Goal: Task Accomplishment & Management: Complete application form

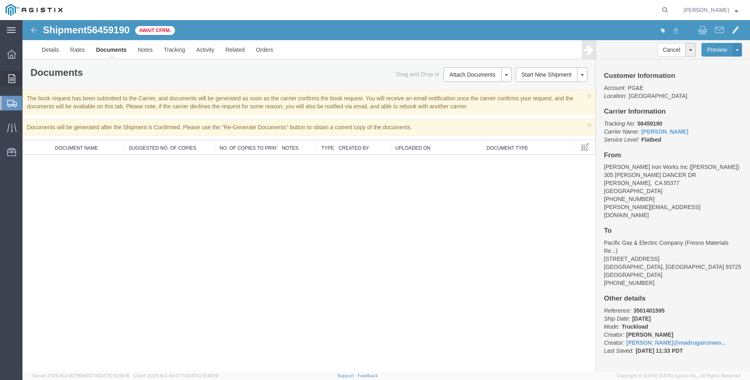
click at [13, 80] on icon at bounding box center [11, 78] width 7 height 9
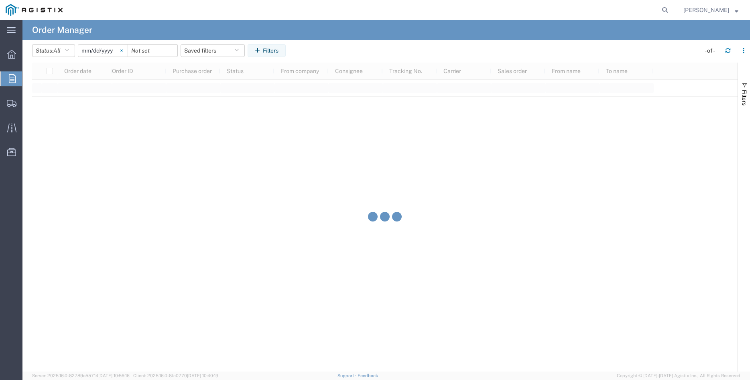
click at [128, 50] on svg-icon at bounding box center [122, 51] width 12 height 12
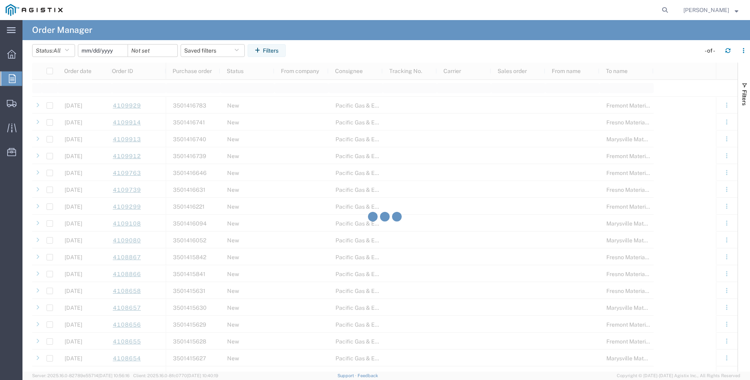
click at [98, 52] on input "date" at bounding box center [102, 51] width 49 height 12
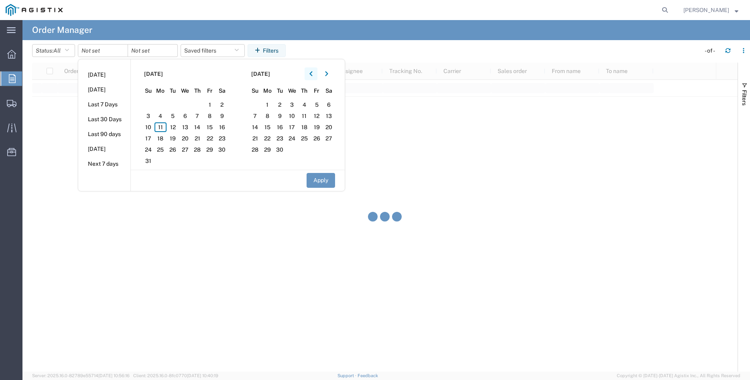
click at [313, 72] on icon "button" at bounding box center [311, 74] width 3 height 6
click at [209, 139] on span "25" at bounding box center [210, 139] width 12 height 10
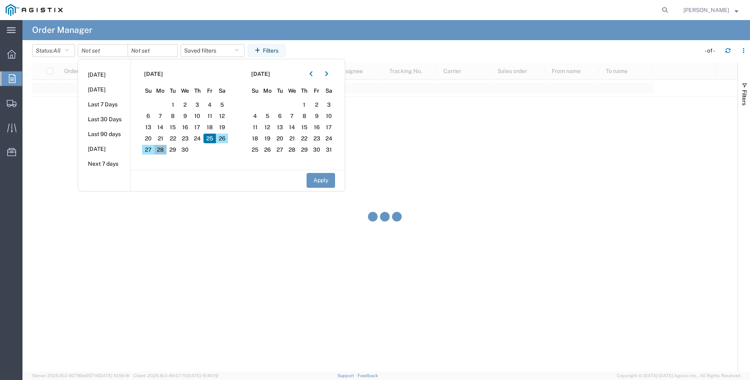
click at [167, 149] on span "28" at bounding box center [161, 150] width 12 height 10
click at [334, 181] on button "Apply" at bounding box center [321, 180] width 29 height 15
type input "[DATE]"
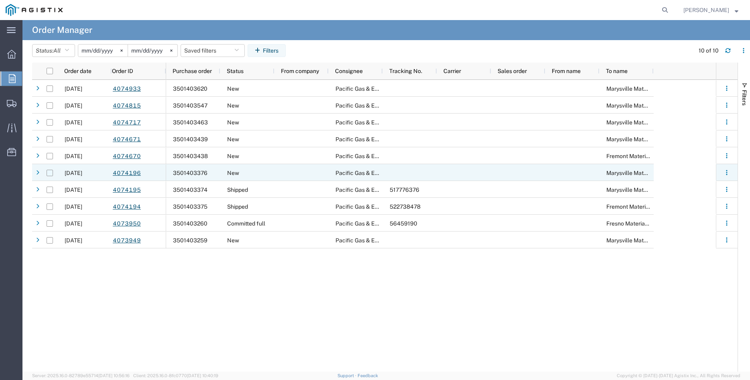
click at [51, 173] on input "Press Space to toggle row selection (unchecked)" at bounding box center [50, 173] width 6 height 6
checkbox input "true"
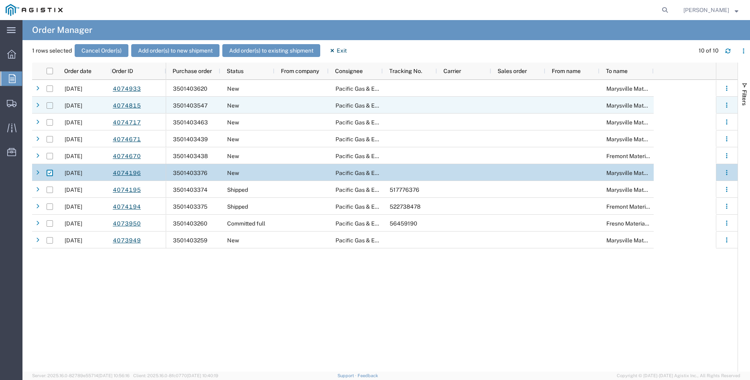
click at [49, 106] on input "Press Space to toggle row selection (unchecked)" at bounding box center [50, 105] width 6 height 6
checkbox input "true"
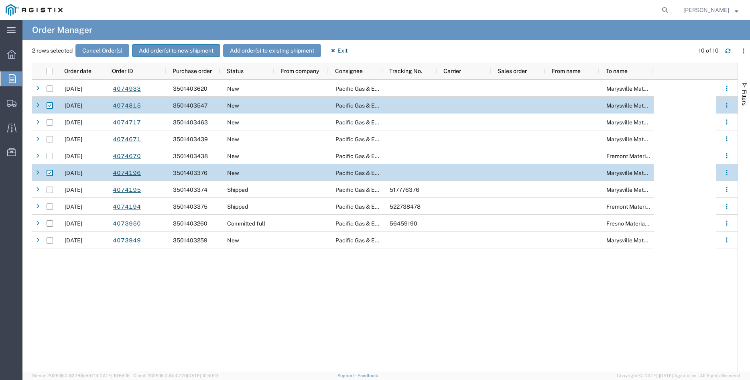
click at [187, 49] on button "Add order(s) to new shipment" at bounding box center [176, 50] width 88 height 13
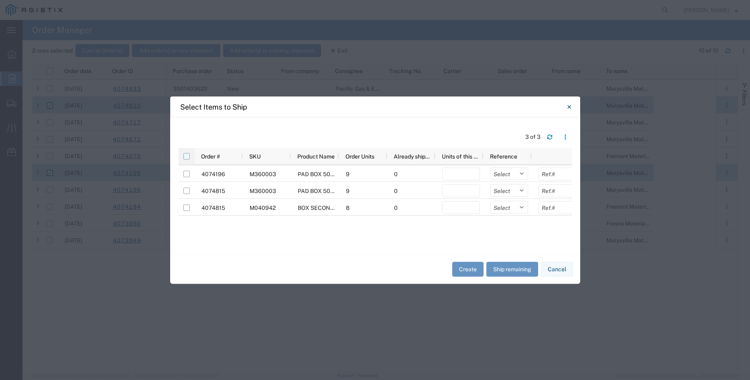
click at [184, 155] on input "checkbox" at bounding box center [186, 156] width 6 height 6
checkbox input "true"
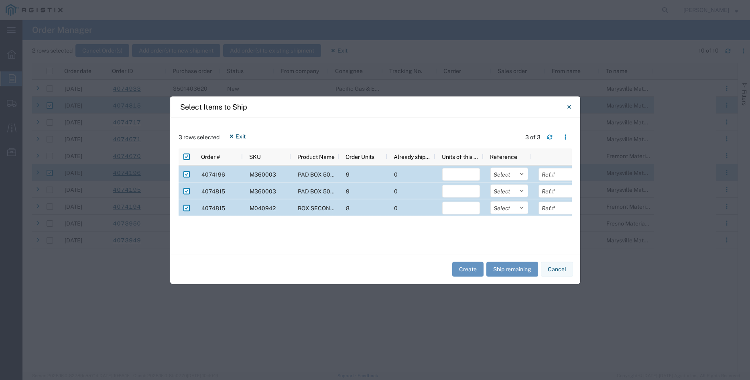
click at [187, 209] on input "Press Space to toggle row selection (checked)" at bounding box center [186, 208] width 6 height 6
checkbox input "false"
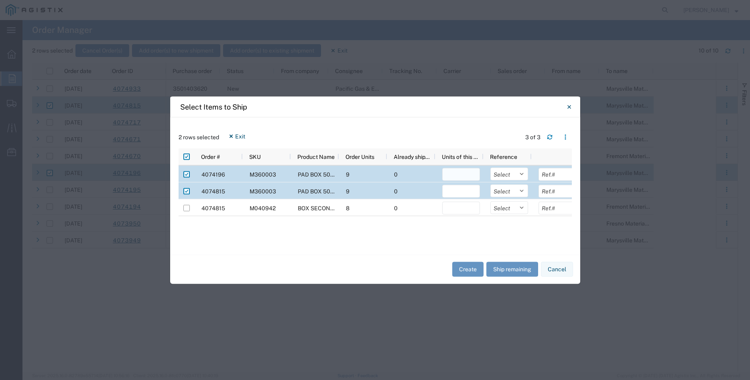
click at [460, 176] on input "number" at bounding box center [461, 174] width 38 height 13
type input "9"
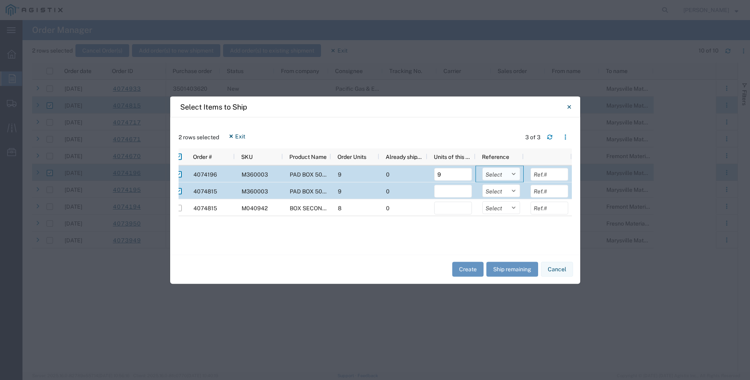
click at [483, 167] on select "Select Purchase Order Delivery Number" at bounding box center [502, 173] width 38 height 13
select select "PURCHORD"
click option "Purchase Order" at bounding box center [0, 0] width 0 height 0
click at [454, 193] on input "number" at bounding box center [453, 191] width 38 height 13
type input "9"
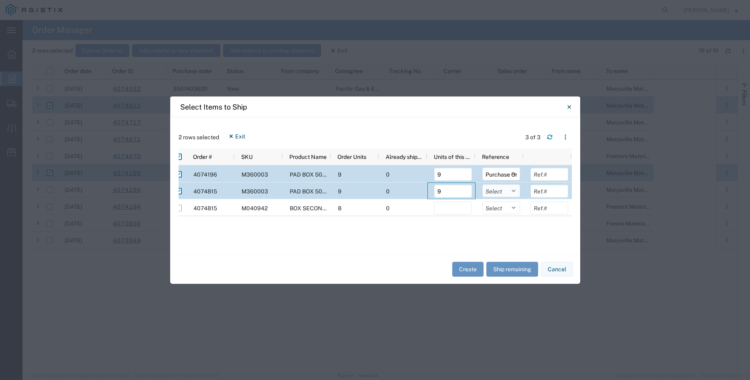
click at [483, 184] on select "Select Purchase Order Delivery Number" at bounding box center [502, 190] width 38 height 13
select select "PURCHORD"
click option "Purchase Order" at bounding box center [0, 0] width 0 height 0
click at [549, 175] on input "text" at bounding box center [550, 174] width 38 height 13
type input "6465.24"
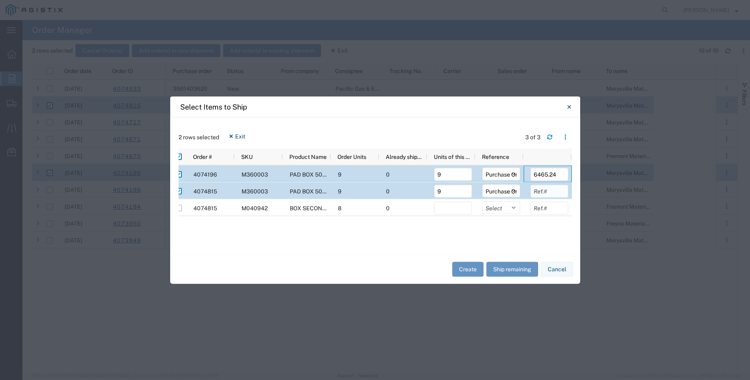
click at [560, 189] on input "text" at bounding box center [550, 191] width 38 height 13
type input "6465.24"
click at [513, 241] on div at bounding box center [371, 243] width 401 height 6
click at [463, 270] on button "Create" at bounding box center [467, 269] width 31 height 15
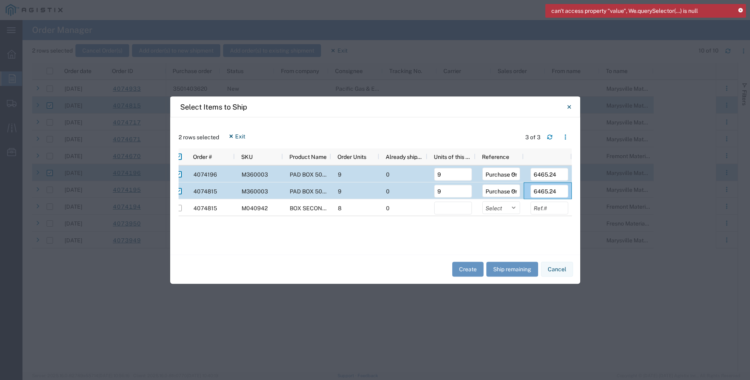
click at [742, 11] on icon at bounding box center [741, 10] width 4 height 4
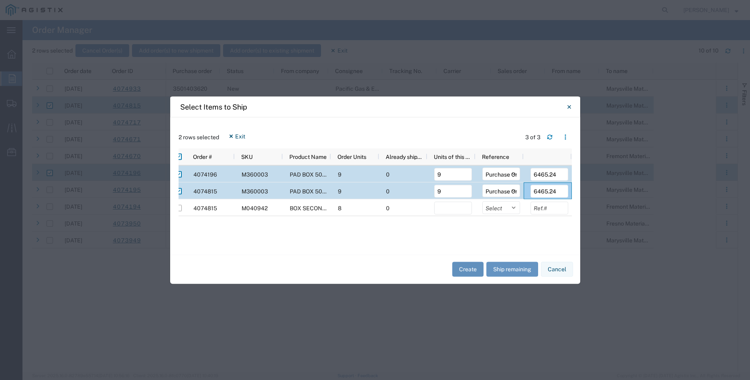
click at [468, 269] on button "Create" at bounding box center [467, 269] width 31 height 15
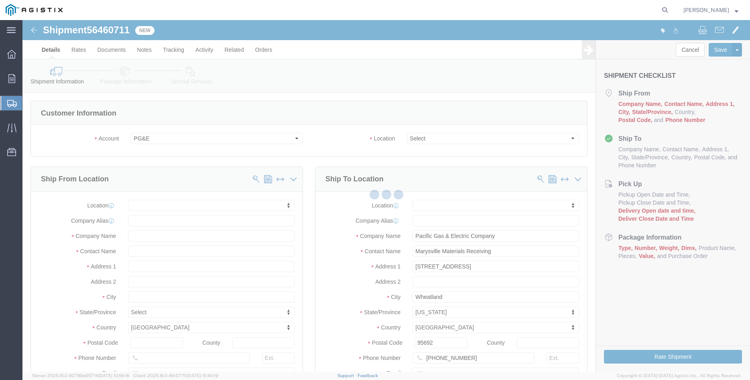
select select
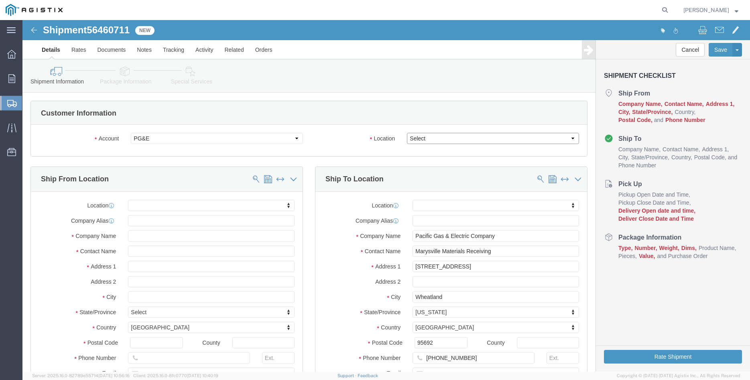
click select "Select All Others [GEOGRAPHIC_DATA] [GEOGRAPHIC_DATA] [GEOGRAPHIC_DATA] [GEOGRA…"
select select "19996"
click option "Wheatland [GEOGRAPHIC_DATA]"
click div "Location My Profile Location (OBSOLETE) [PERSON_NAME] SC - GC TRAILER (OBSOLETE…"
click body "Shipment 56460711 New Details Rates Documents Notes Tracking Activity Related O…"
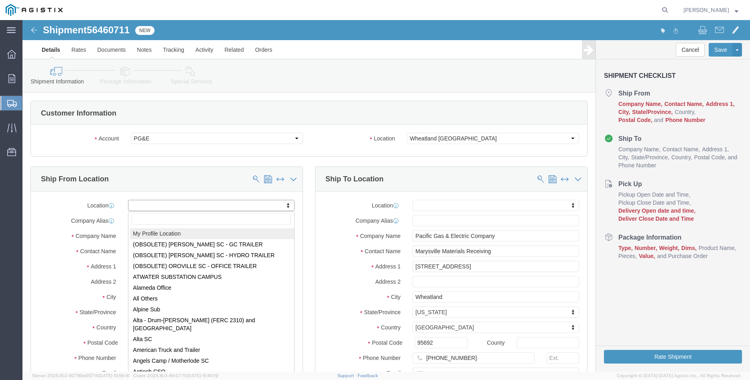
select select "MYPROFILE"
type input "305 [PERSON_NAME] DANCER DR"
type input "95377"
type input "[PHONE_NUMBER]"
type input "[PERSON_NAME][EMAIL_ADDRESS][DOMAIN_NAME]"
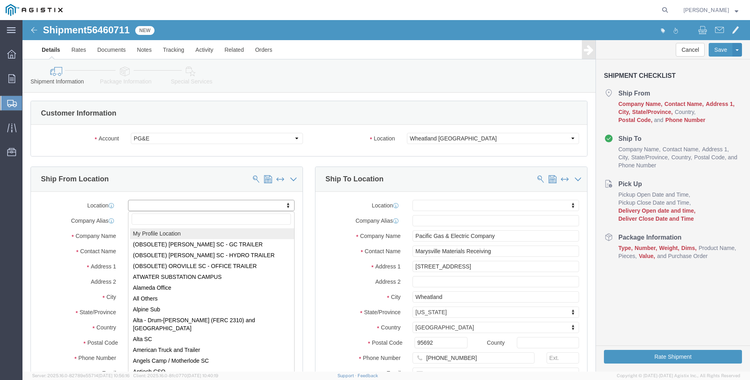
checkbox input "true"
type input "[PERSON_NAME] Iron Works Inc"
type input "[PERSON_NAME]"
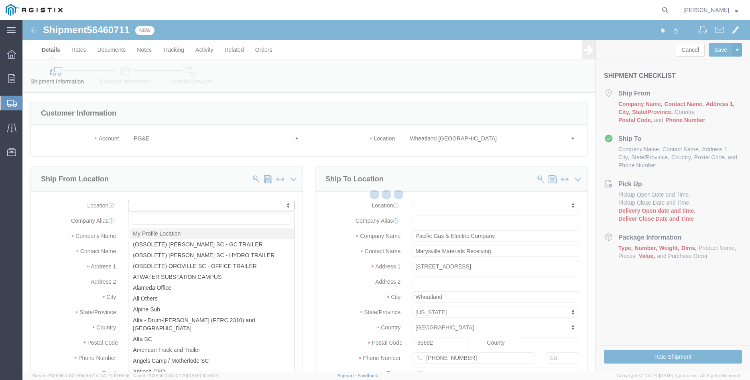
select select "CA"
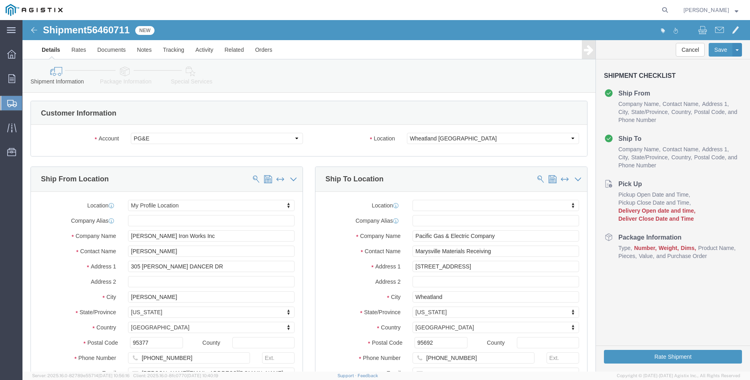
click div "Ship From Location Location My Profile Location My Profile Location (OBSOLETE) …"
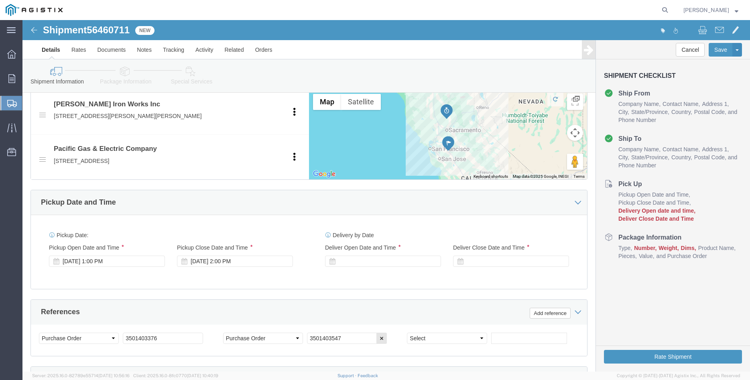
scroll to position [450, 0]
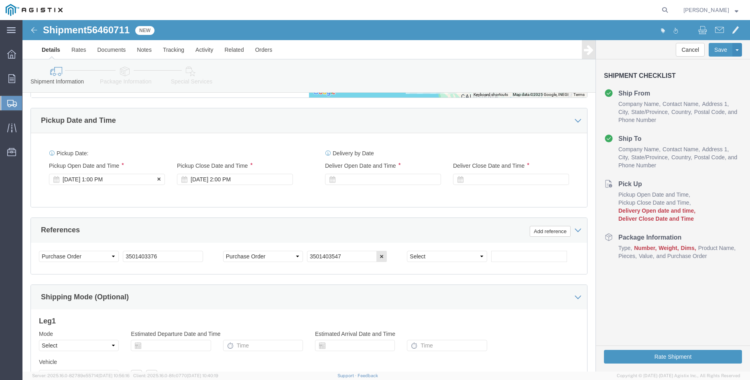
click div "[DATE] 1:00 PM"
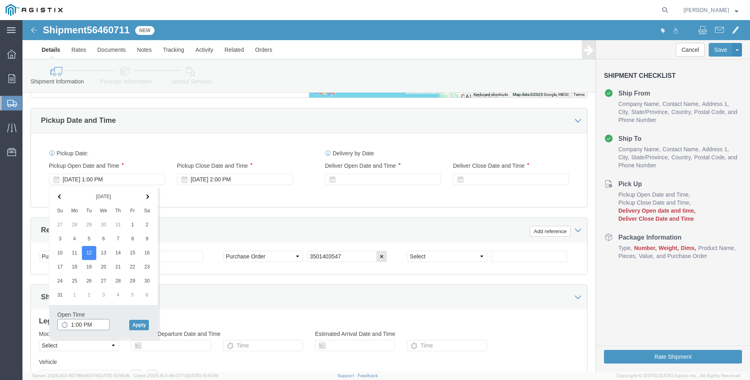
click input "1:00 PM"
type input "8:00 AM"
click button "Apply"
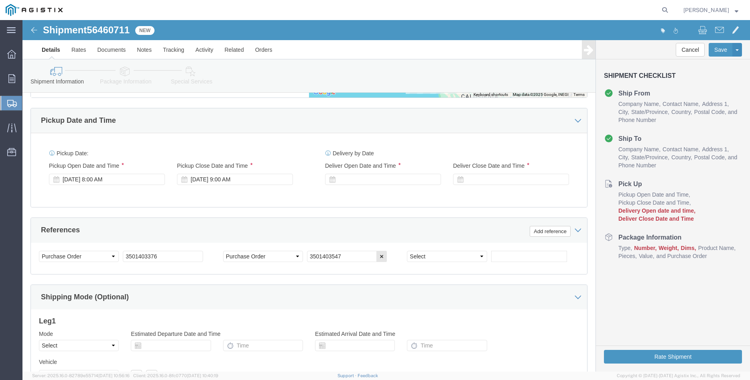
scroll to position [491, 0]
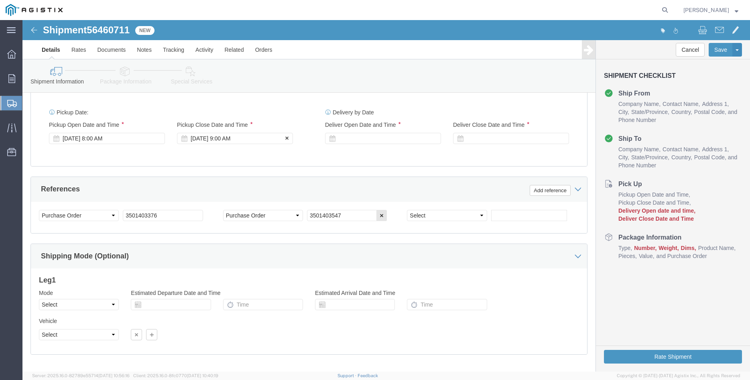
click div "[DATE] 9:00 AM"
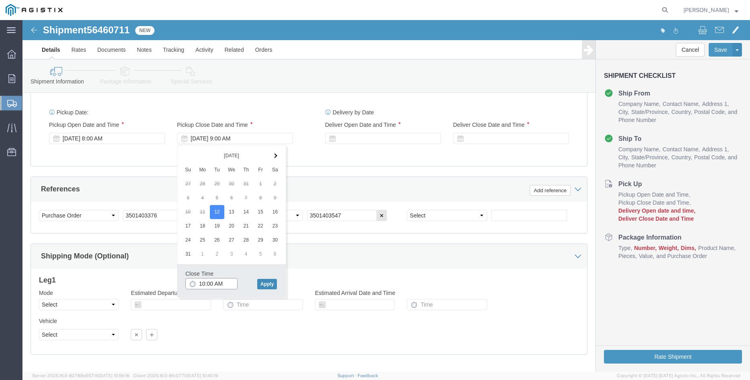
type input "10:00 AM"
click button "Apply"
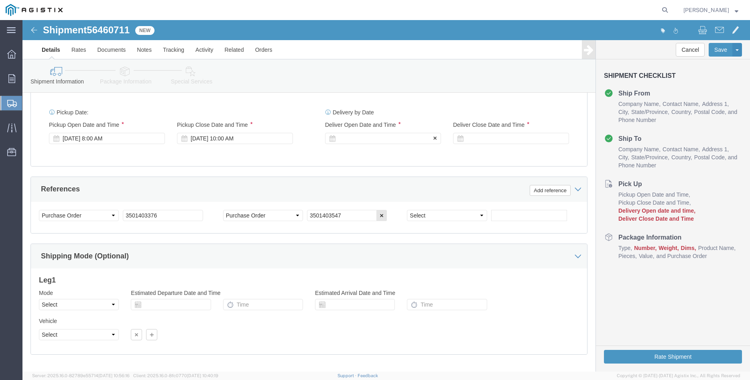
click div
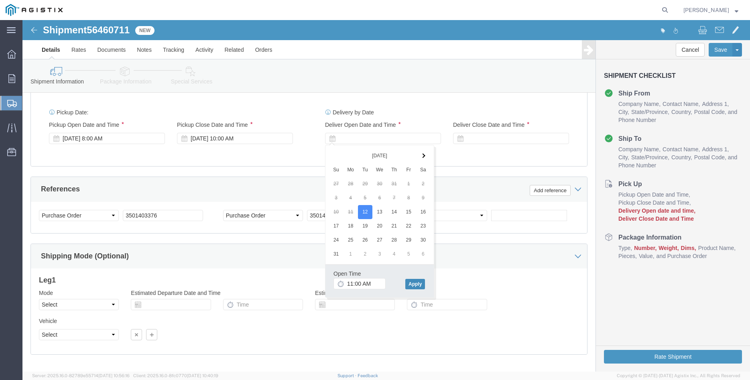
click button "Apply"
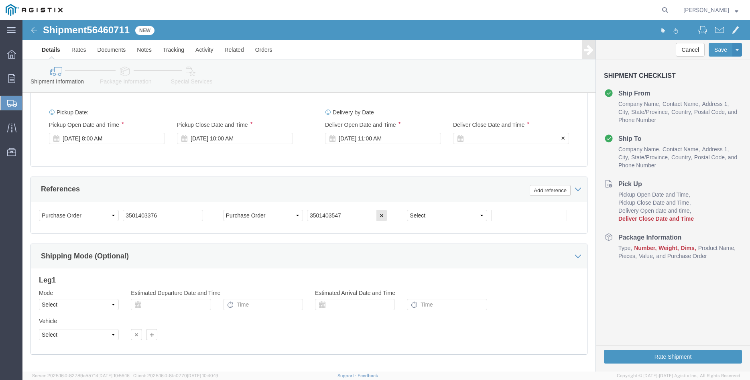
click div
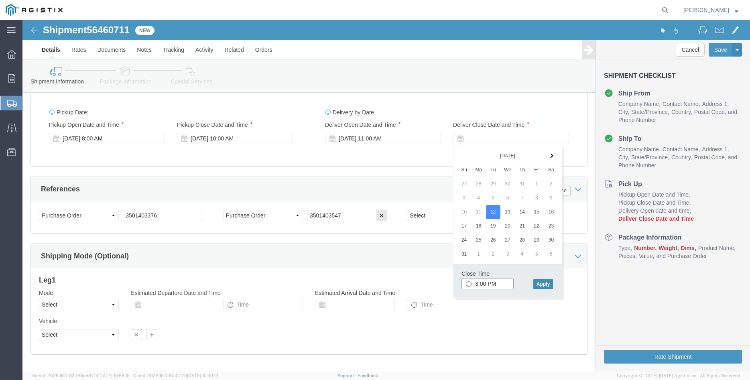
type input "3:00 PM"
click button "Apply"
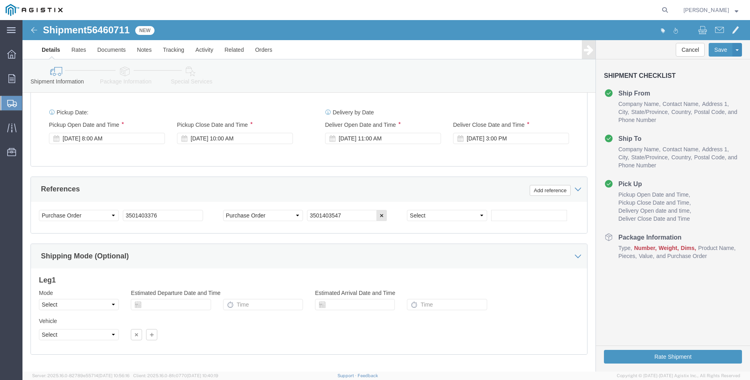
click div "Please fix the following errors Customer Information Account Select [PERSON_NAM…"
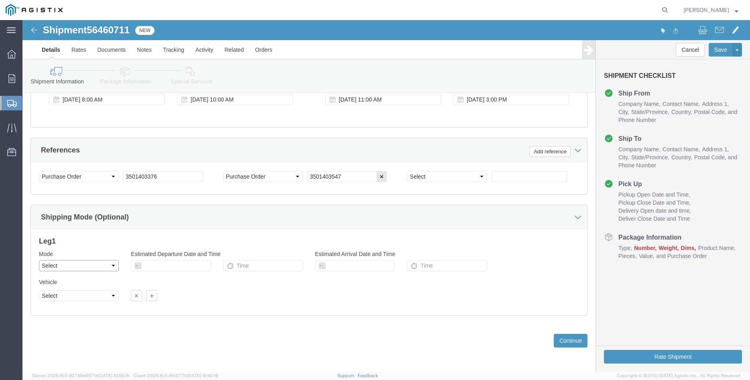
click select "Select Air Less than Truckload Multi-Leg Ocean Freight Rail Small Parcel Truckl…"
select select "TL"
click option "Truckload"
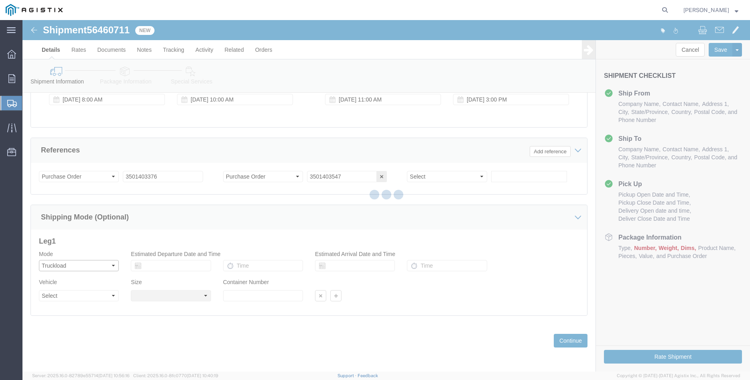
select select
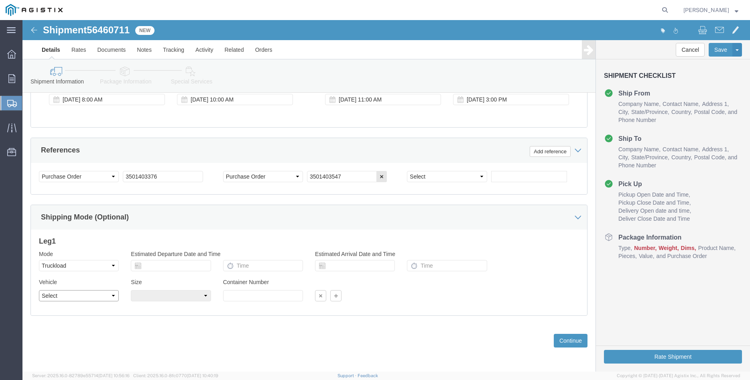
click select "Select 1-Ton (PSS) 10 Wheel 10 Yard Dump Truck 20 Yard Dump Truck Bobtail Botto…"
select select "FLBD"
click option "Flat Bed"
click select "Select 35 Feet 20 Feet 28 Feet 53 Feet 40 Feet 48 Feet"
select select "40FT"
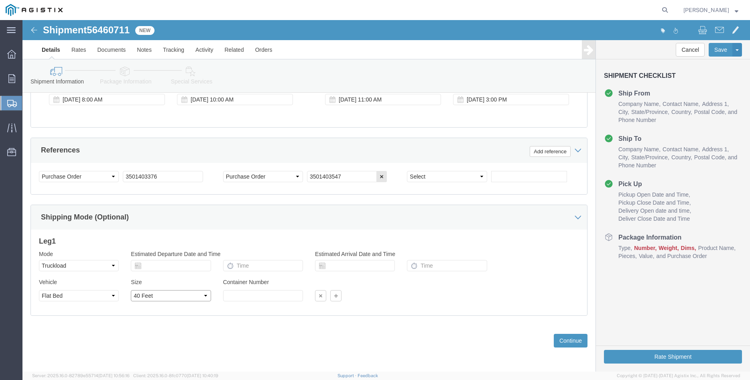
click option "40 Feet"
click div "Previous Continue"
click button "Continue"
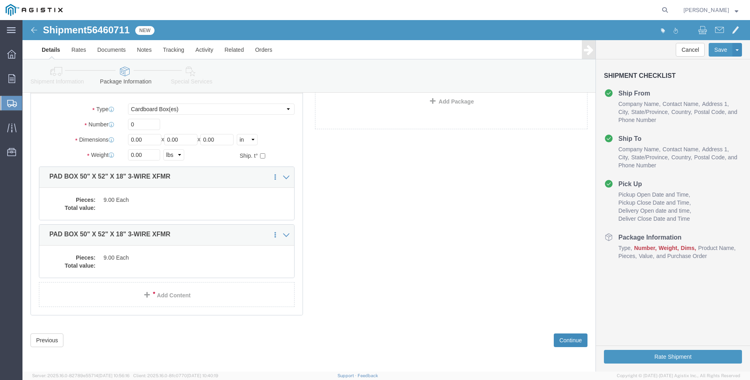
scroll to position [5, 0]
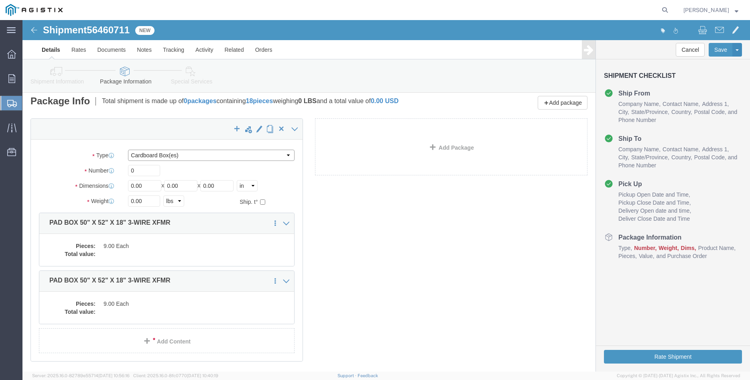
click select "Select Bulk Bundle(s) Cardboard Box(es) Carton(s) Crate(s) Drum(s) (Fiberboard)…"
select select "PONS"
click option "Pallet(s) Oversized (Not Stackable)"
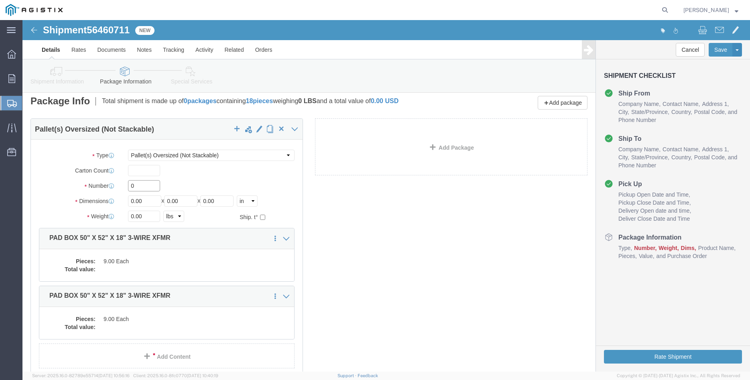
click input "0"
type input "6"
type input "64"
type input "66"
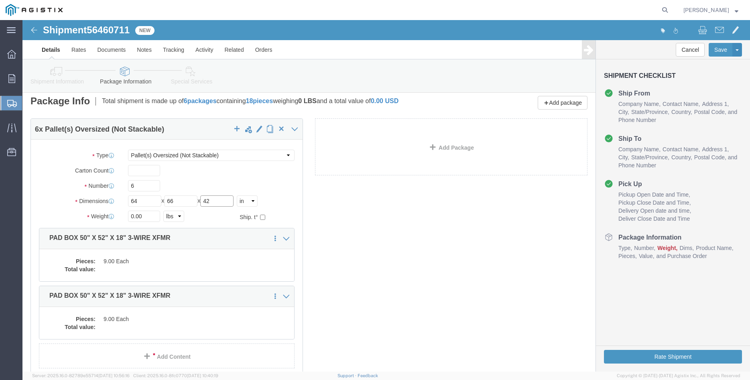
type input "42"
click input "0.00"
type input "10200"
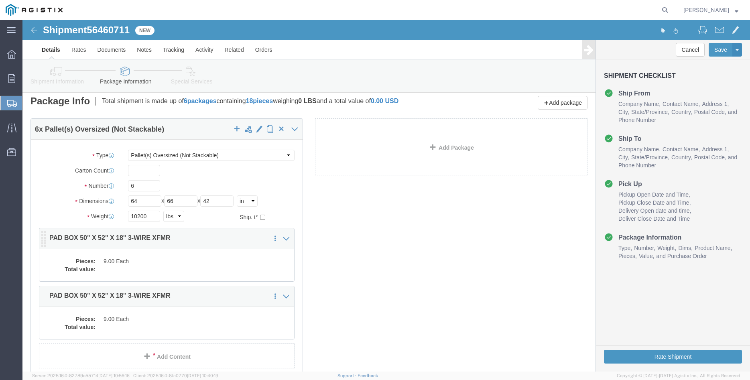
click dd "9.00 Each"
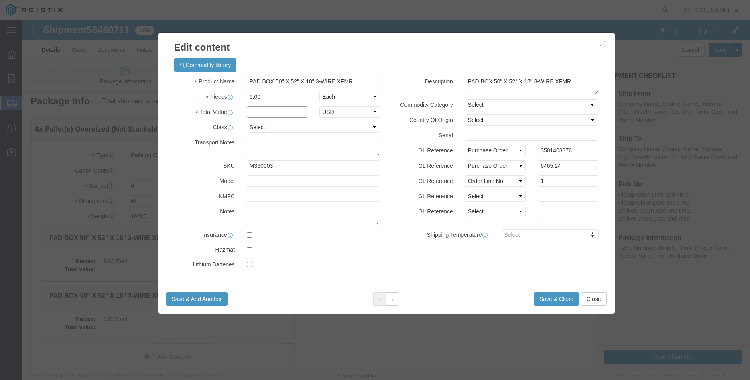
click input "text"
type input "6465.24"
click select "Select 50 55 60 65 70 85 92.5 100 125 175 250 300 400"
select select "100"
click option "100"
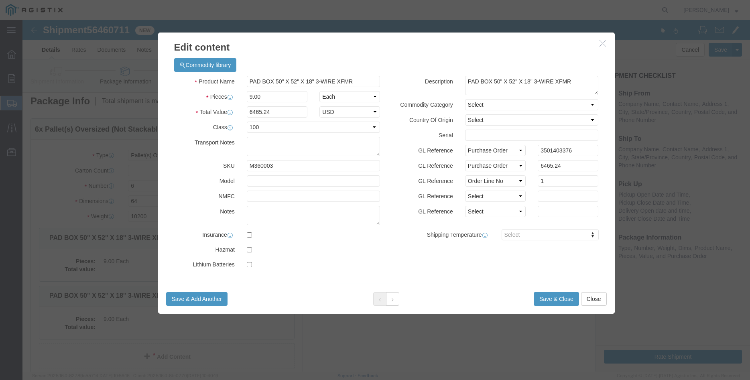
click label "GL Reference"
click button "Save & Close"
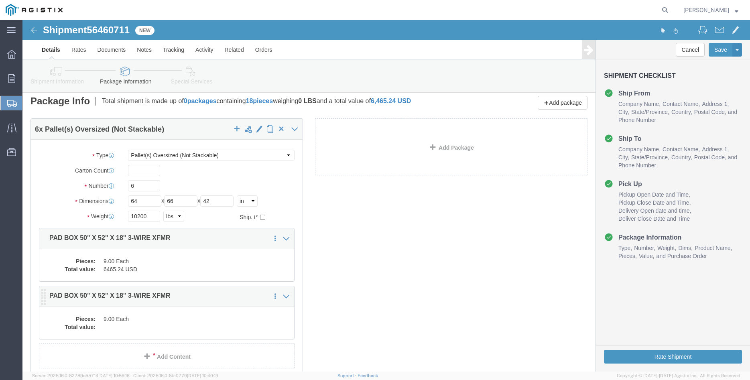
click dd "9.00 Each"
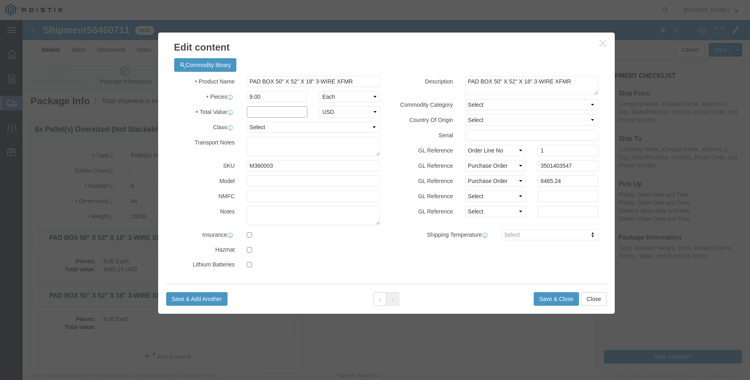
click input "text"
type input "6465.24"
click select "Select 50 55 60 65 70 85 92.5 100 125 175 250 300 400"
select select "100"
click option "100"
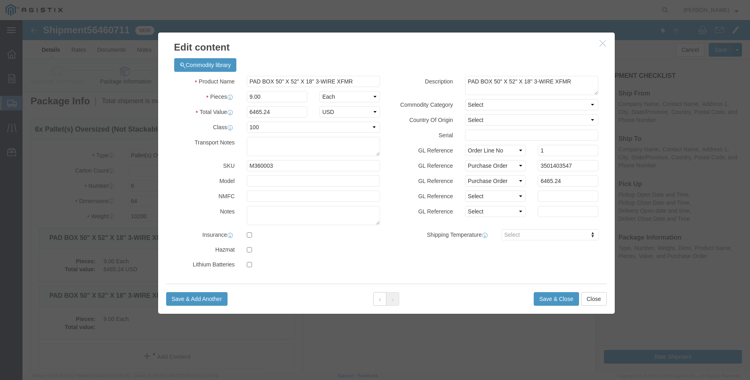
click label "GL Reference"
click button "Save & Close"
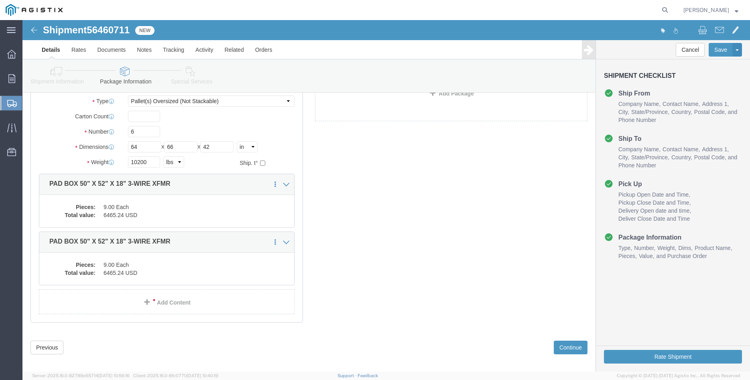
scroll to position [66, 0]
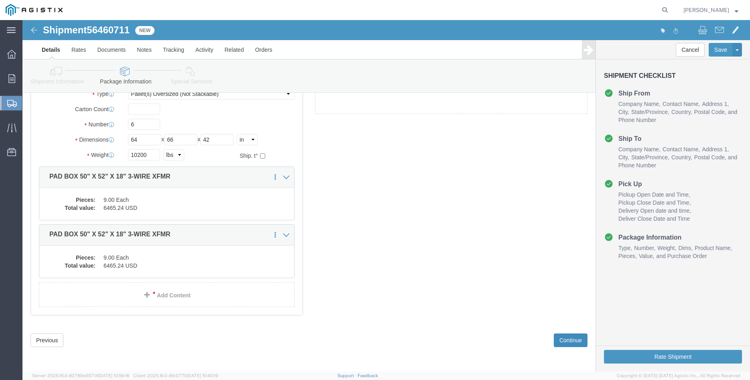
click button "Continue"
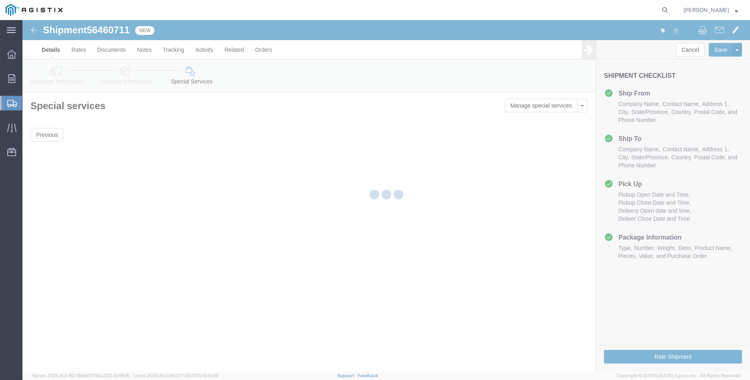
scroll to position [0, 0]
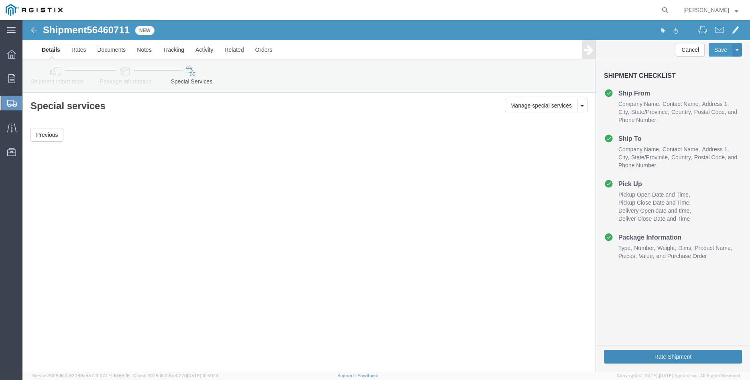
click button "Rate Shipment"
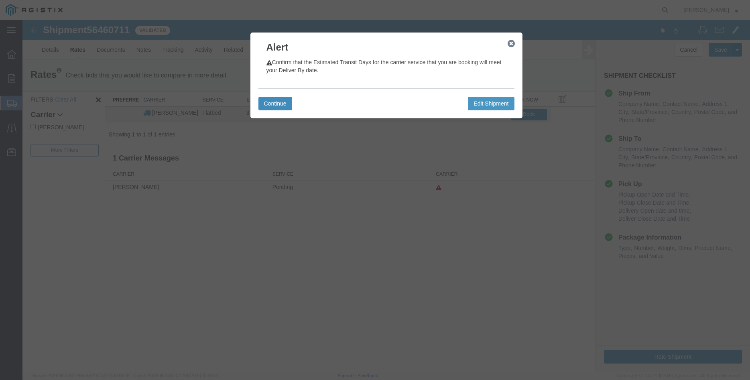
click at [275, 100] on button "Continue" at bounding box center [276, 104] width 34 height 14
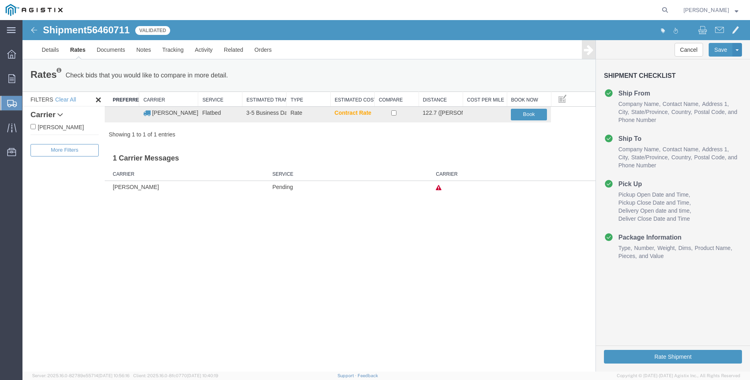
click at [54, 128] on label "[PERSON_NAME]" at bounding box center [65, 126] width 68 height 9
click at [36, 128] on input "[PERSON_NAME]" at bounding box center [33, 126] width 5 height 5
checkbox input "true"
click at [395, 114] on input "checkbox" at bounding box center [393, 112] width 5 height 5
checkbox input "true"
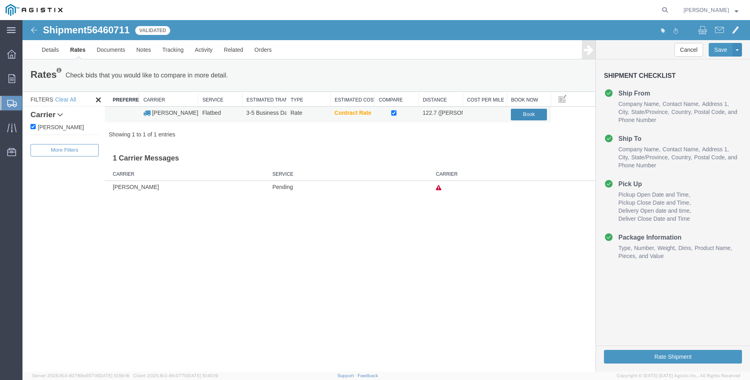
click at [525, 117] on button "Book" at bounding box center [529, 115] width 36 height 12
